Goal: Task Accomplishment & Management: Manage account settings

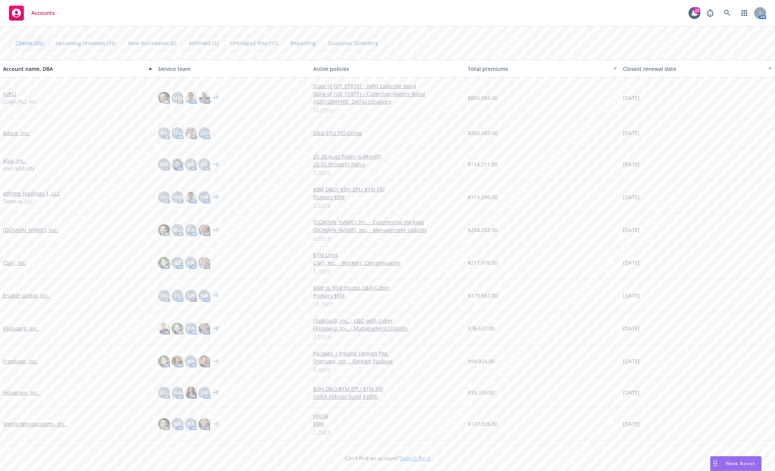
click at [21, 392] on link "Hologram, Inc." at bounding box center [21, 392] width 36 height 8
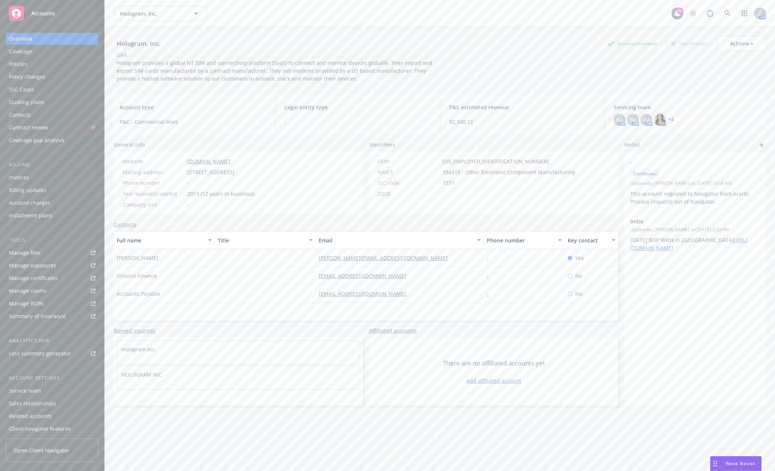
click at [669, 117] on link "+ 2" at bounding box center [671, 119] width 5 height 4
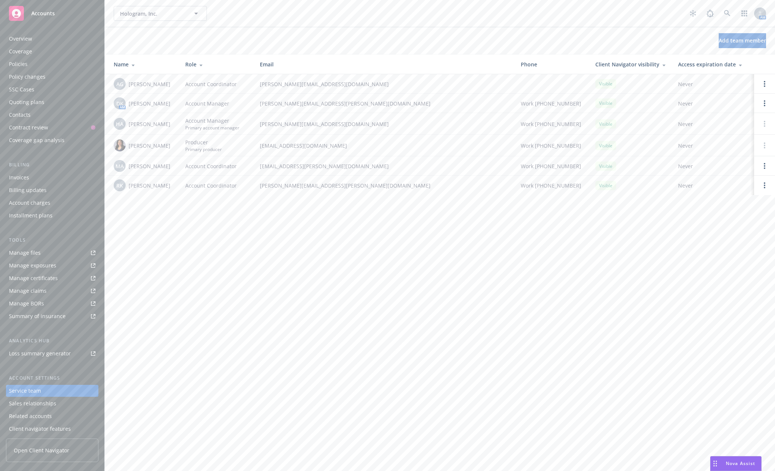
scroll to position [15, 0]
drag, startPoint x: 603, startPoint y: 334, endPoint x: 525, endPoint y: 324, distance: 79.3
click at [602, 334] on div "Hologram, Inc. Hologram, Inc. 22 AM Add team member Name Role Email Phone Clien…" at bounding box center [440, 235] width 670 height 471
